Goal: Transaction & Acquisition: Download file/media

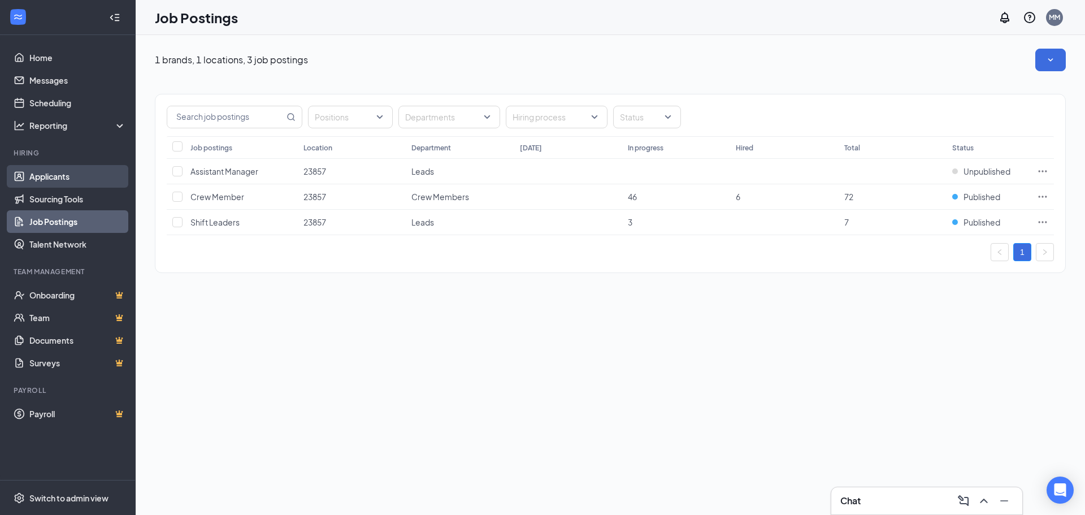
click at [66, 180] on link "Applicants" at bounding box center [77, 176] width 97 height 23
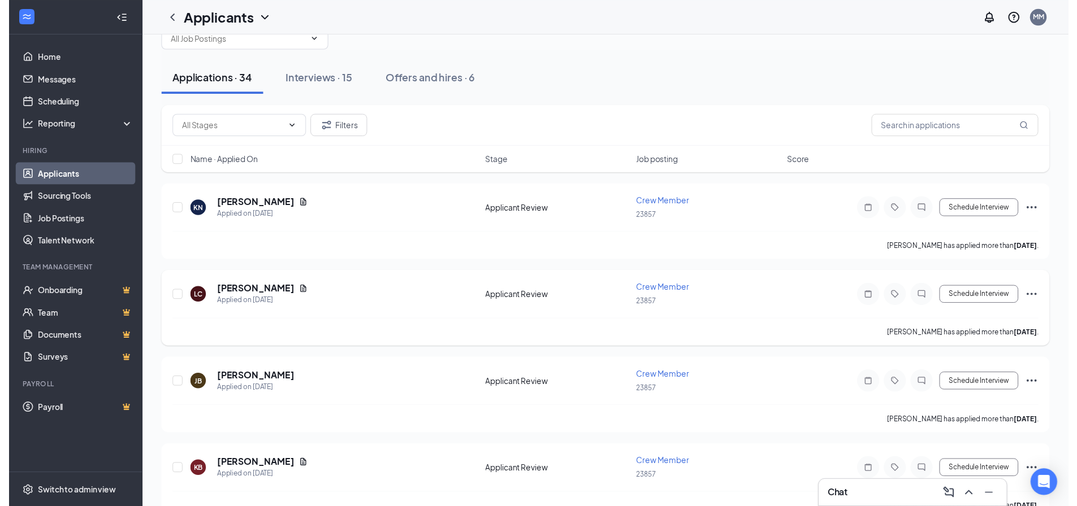
scroll to position [57, 0]
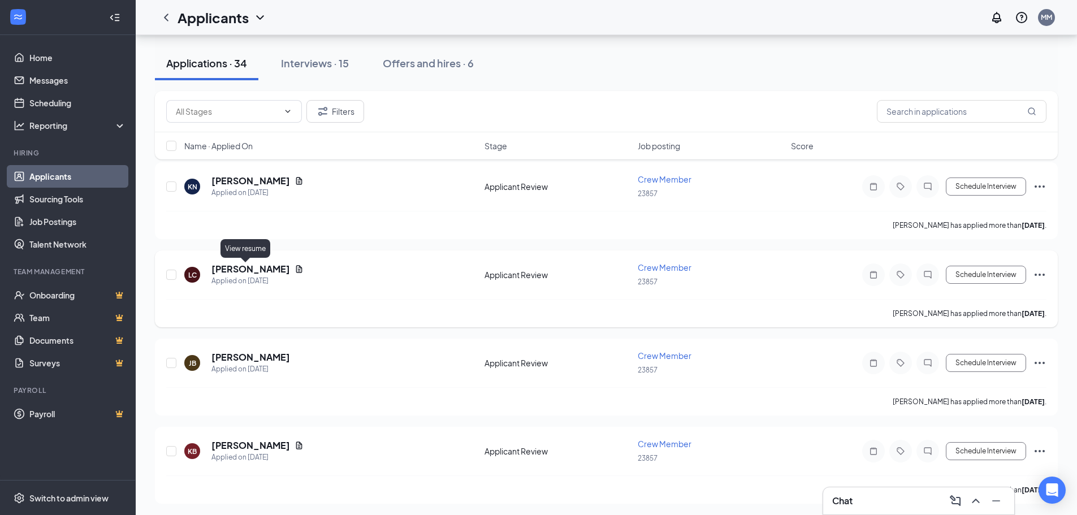
click at [294, 272] on icon "Document" at bounding box center [298, 268] width 9 height 9
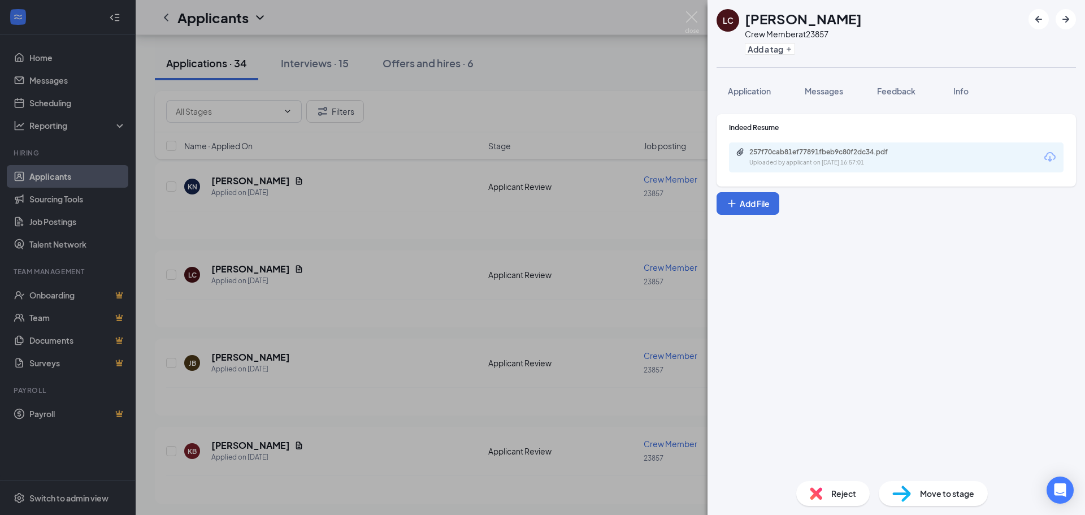
click at [1055, 162] on icon "Download" at bounding box center [1050, 157] width 14 height 14
click at [626, 84] on div "LC [PERSON_NAME] c Crew Member at 23857 Add a tag Application Messages Feedback…" at bounding box center [542, 257] width 1085 height 515
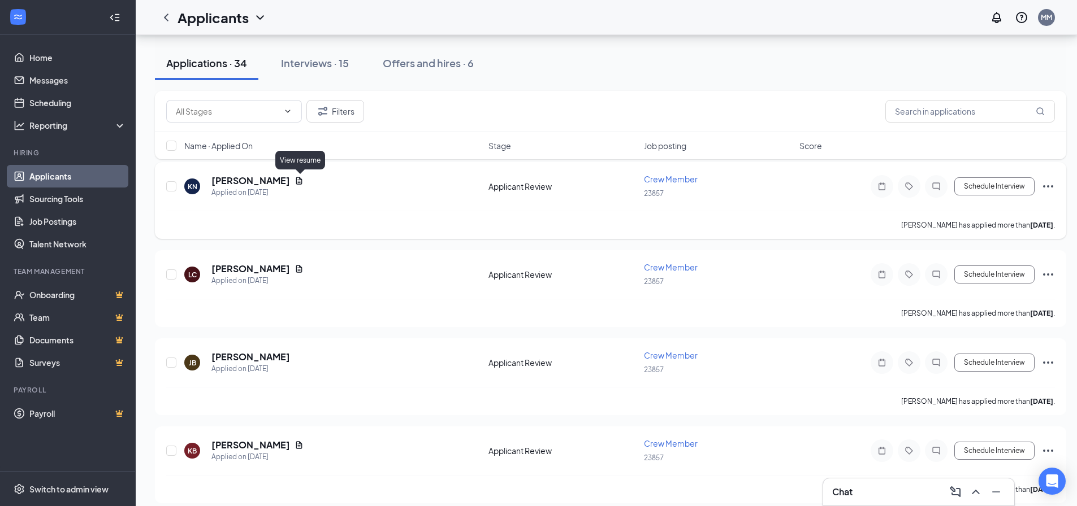
click at [303, 180] on icon "Document" at bounding box center [298, 180] width 9 height 9
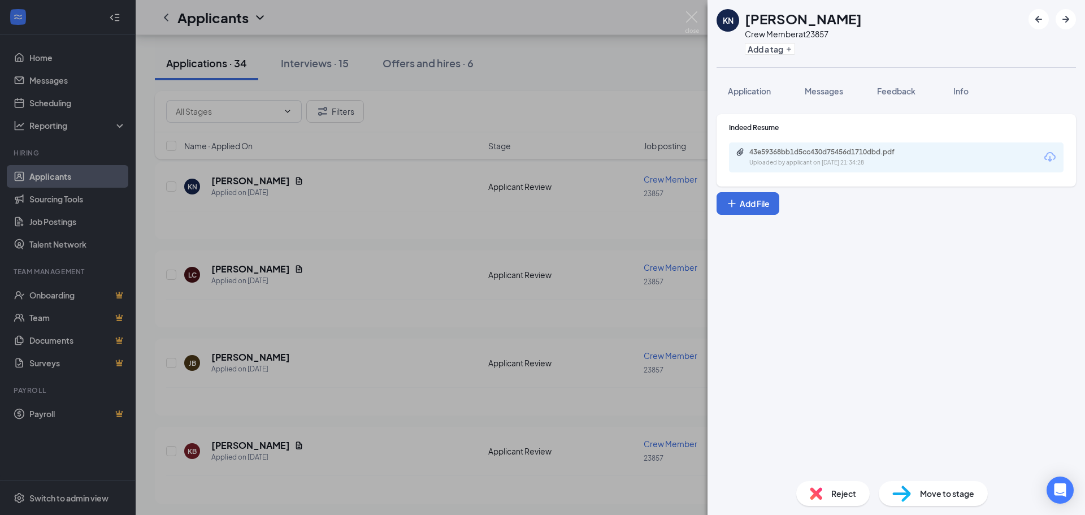
click at [1050, 159] on icon "Download" at bounding box center [1049, 157] width 11 height 10
click at [476, 421] on div "KN [PERSON_NAME] Crew Member at 23857 Add a tag Application Messages Feedback I…" at bounding box center [542, 257] width 1085 height 515
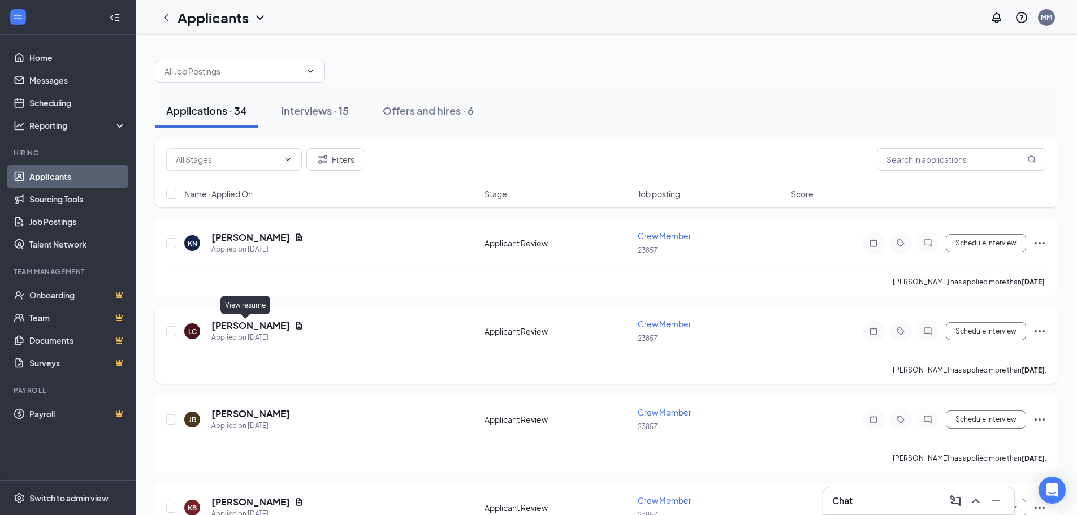
click at [296, 324] on icon "Document" at bounding box center [299, 325] width 6 height 7
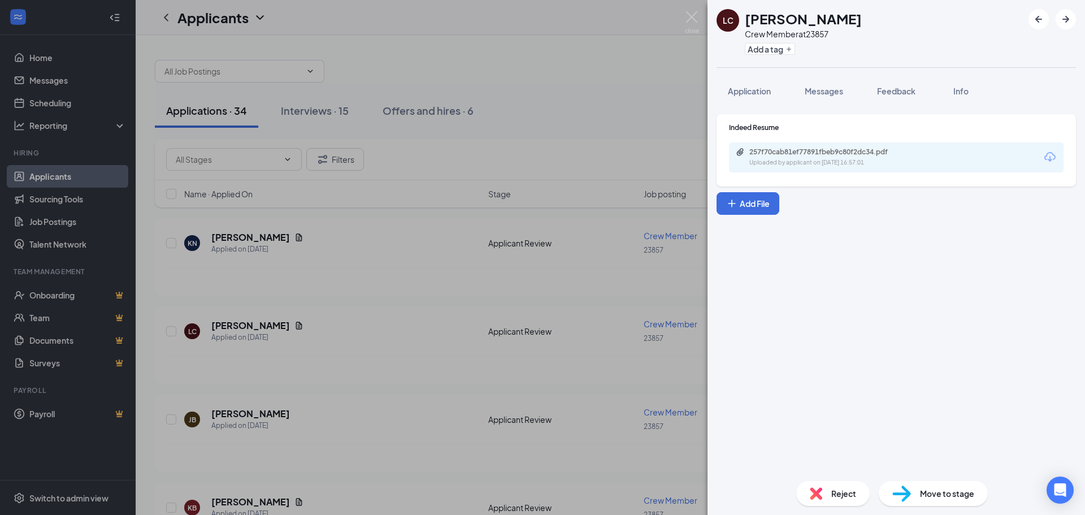
click at [1047, 157] on icon "Download" at bounding box center [1049, 157] width 11 height 10
click at [485, 83] on div "LC [PERSON_NAME] c Crew Member at 23857 Add a tag Application Messages Feedback…" at bounding box center [542, 257] width 1085 height 515
